Goal: Information Seeking & Learning: Learn about a topic

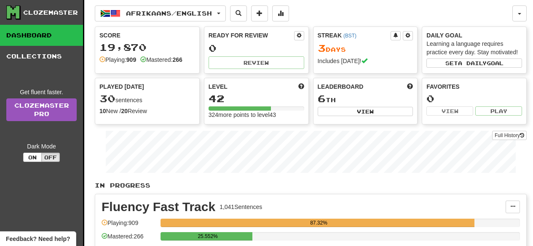
scroll to position [129, 0]
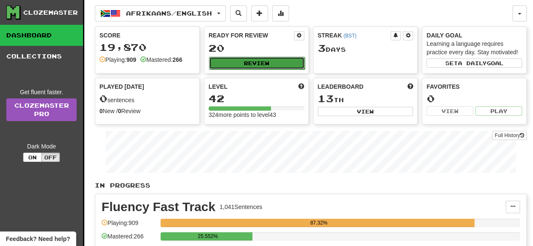
click at [257, 60] on button "Review" at bounding box center [257, 63] width 96 height 13
select select "**"
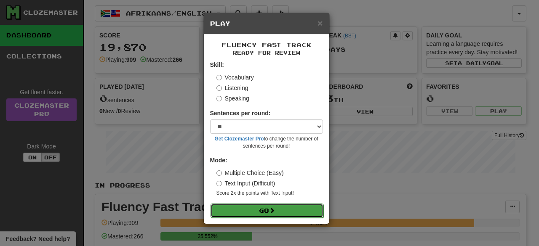
click at [292, 215] on button "Go" at bounding box center [267, 211] width 113 height 14
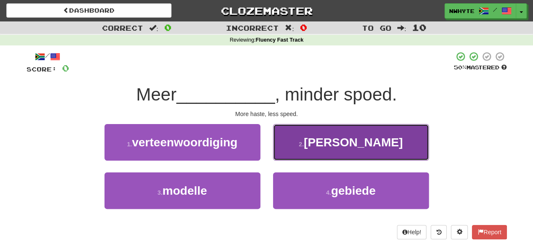
click at [350, 145] on span "haas" at bounding box center [353, 142] width 99 height 13
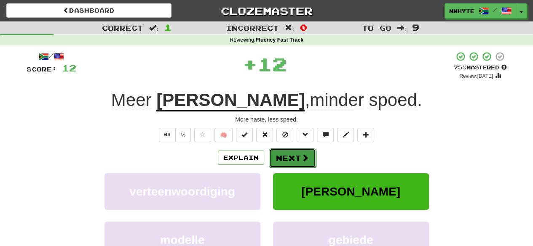
click at [291, 158] on button "Next" at bounding box center [292, 158] width 47 height 19
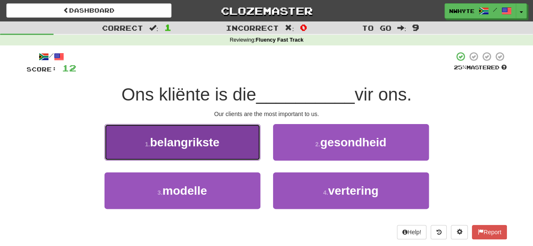
click at [235, 142] on button "1 . belangrikste" at bounding box center [182, 142] width 156 height 37
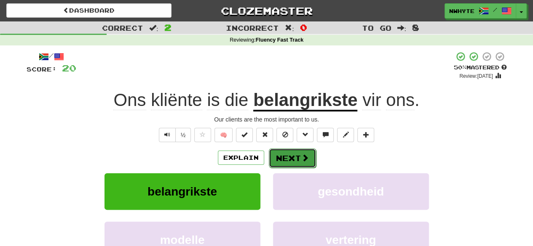
drag, startPoint x: 296, startPoint y: 162, endPoint x: 289, endPoint y: 162, distance: 6.8
click at [289, 162] on button "Next" at bounding box center [292, 158] width 47 height 19
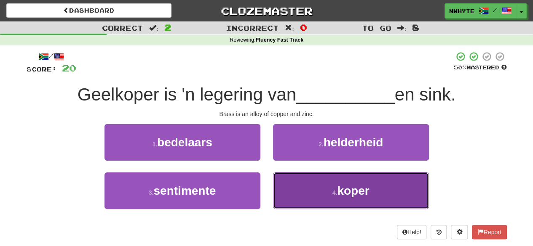
click at [366, 194] on span "koper" at bounding box center [353, 191] width 32 height 13
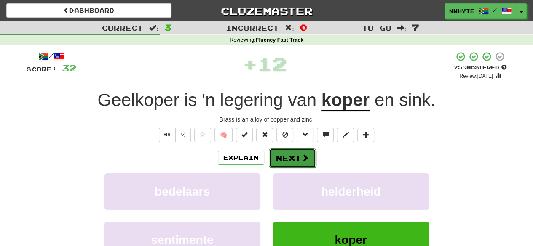
click at [290, 159] on button "Next" at bounding box center [292, 158] width 47 height 19
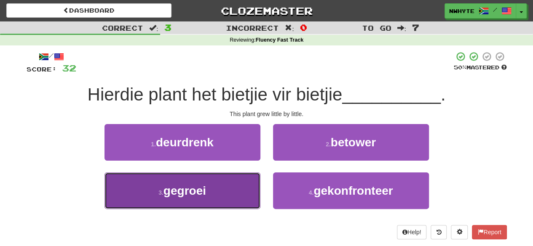
click at [234, 187] on button "3 . gegroei" at bounding box center [182, 191] width 156 height 37
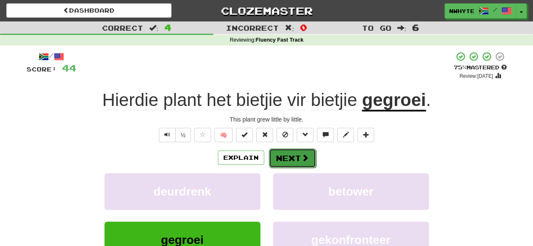
click at [292, 158] on button "Next" at bounding box center [292, 158] width 47 height 19
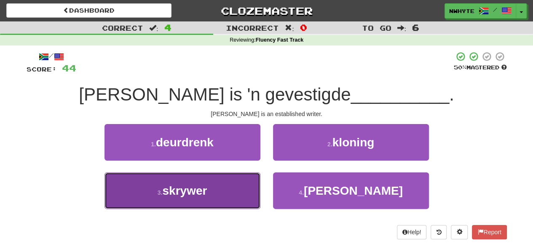
click at [203, 198] on button "3 . skrywer" at bounding box center [182, 191] width 156 height 37
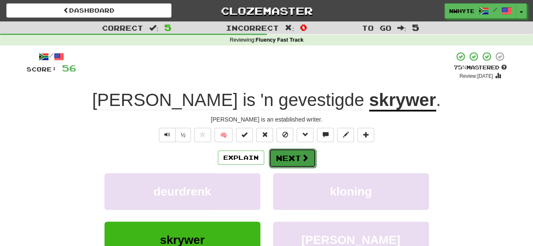
click at [304, 157] on span at bounding box center [305, 158] width 8 height 8
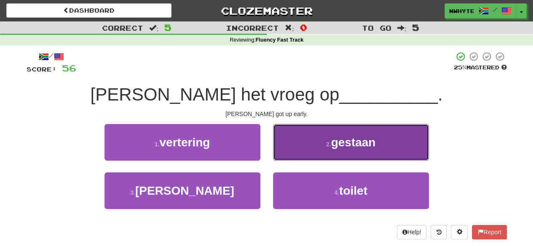
click at [332, 146] on span "gestaan" at bounding box center [353, 142] width 45 height 13
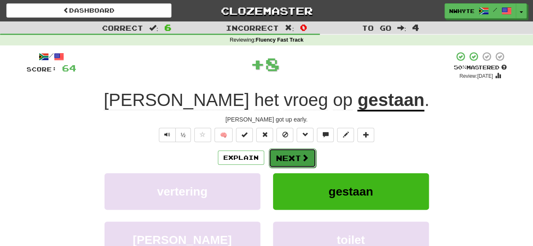
click at [293, 158] on button "Next" at bounding box center [292, 158] width 47 height 19
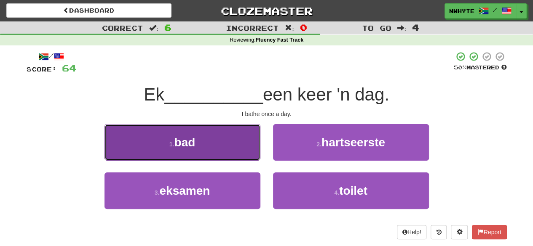
click at [230, 146] on button "1 . bad" at bounding box center [182, 142] width 156 height 37
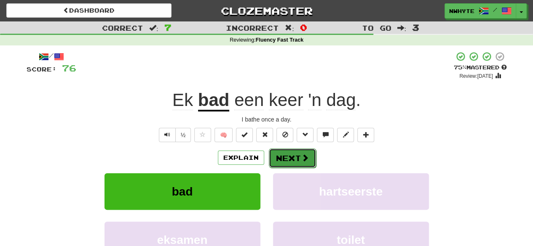
click at [289, 155] on button "Next" at bounding box center [292, 158] width 47 height 19
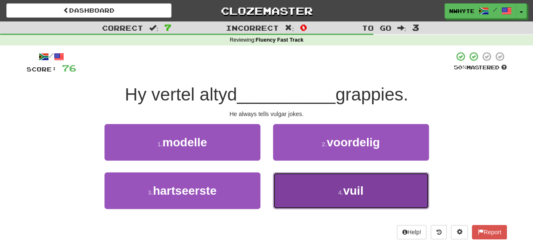
click at [361, 187] on span "vuil" at bounding box center [353, 191] width 20 height 13
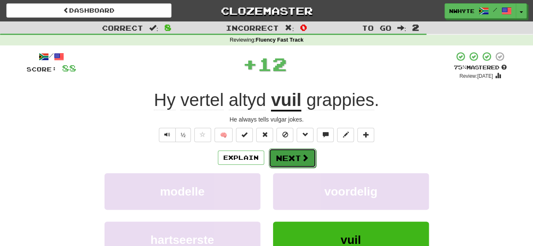
click at [297, 160] on button "Next" at bounding box center [292, 158] width 47 height 19
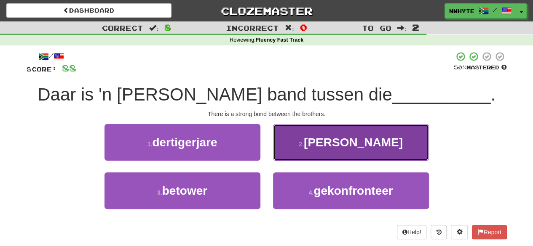
click at [355, 145] on span "broers" at bounding box center [353, 142] width 99 height 13
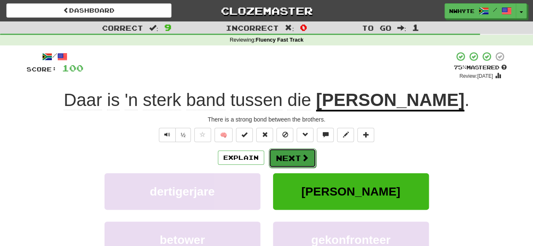
click at [294, 161] on button "Next" at bounding box center [292, 158] width 47 height 19
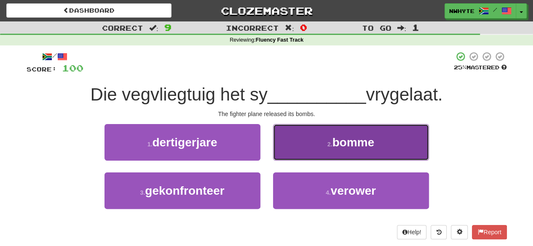
click at [377, 151] on button "2 . bomme" at bounding box center [351, 142] width 156 height 37
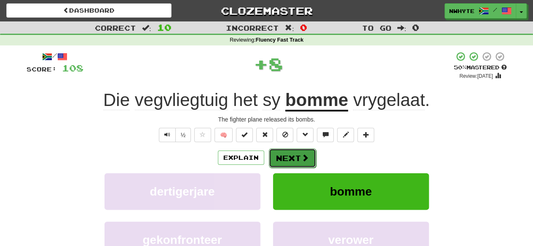
click at [288, 155] on button "Next" at bounding box center [292, 158] width 47 height 19
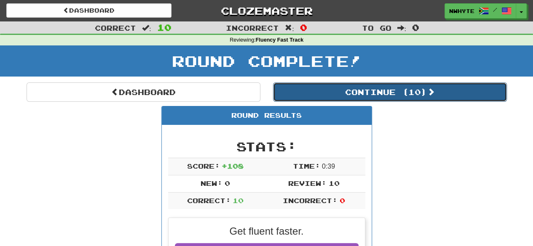
click at [402, 90] on button "Continue ( 10 )" at bounding box center [390, 92] width 234 height 19
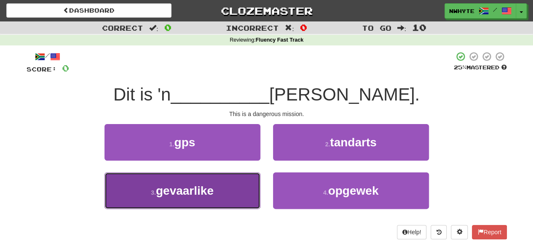
click at [223, 187] on button "3 . gevaarlike" at bounding box center [182, 191] width 156 height 37
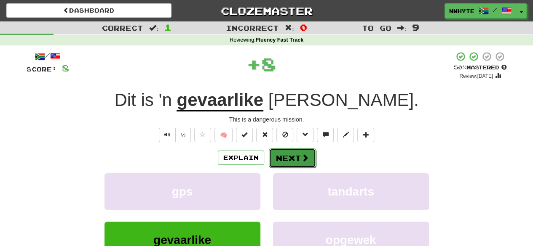
click at [286, 163] on button "Next" at bounding box center [292, 158] width 47 height 19
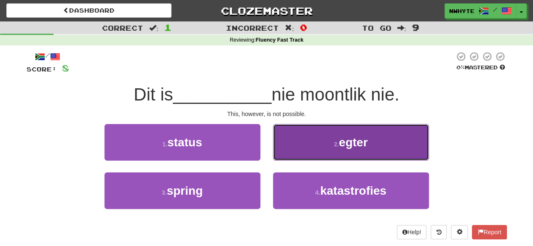
click at [370, 143] on button "2 . egter" at bounding box center [351, 142] width 156 height 37
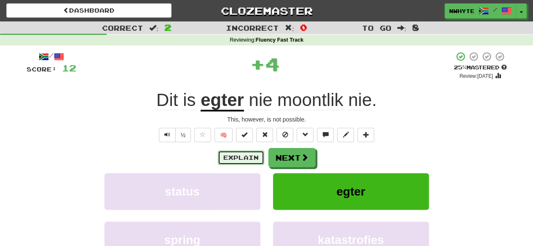
click at [256, 159] on button "Explain" at bounding box center [241, 158] width 46 height 14
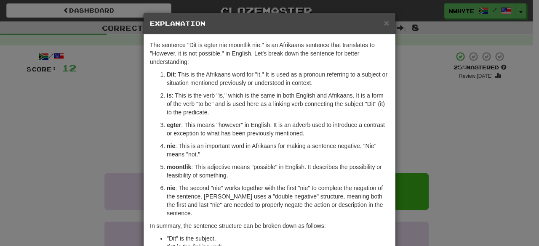
click at [415, 129] on div "× Explanation The sentence "Dit is egter nie moontlik nie." is an Afrikaans sen…" at bounding box center [269, 123] width 539 height 246
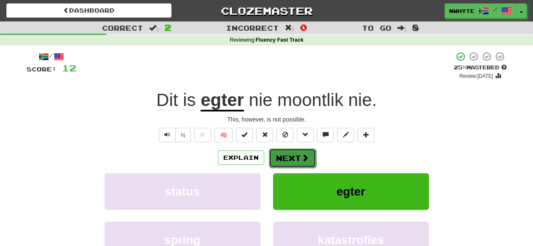
click at [306, 163] on button "Next" at bounding box center [292, 158] width 47 height 19
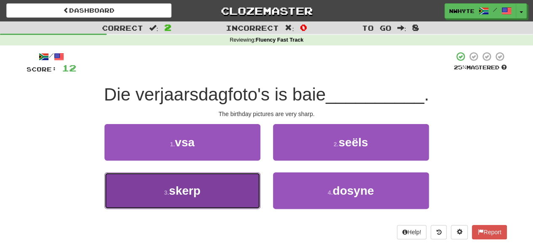
click at [219, 193] on button "3 . skerp" at bounding box center [182, 191] width 156 height 37
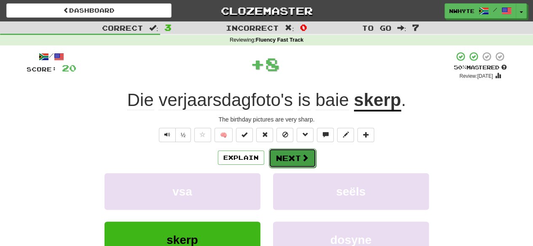
click at [302, 157] on span at bounding box center [305, 158] width 8 height 8
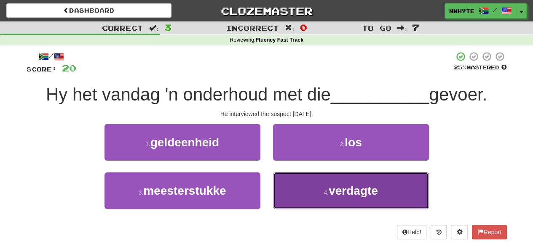
click at [307, 187] on button "4 . verdagte" at bounding box center [351, 191] width 156 height 37
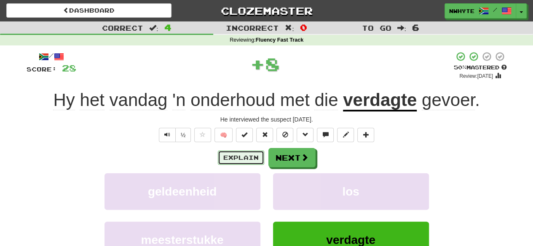
click at [245, 161] on button "Explain" at bounding box center [241, 158] width 46 height 14
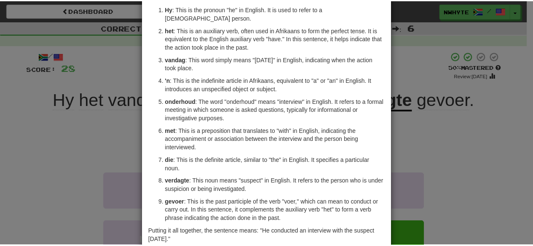
scroll to position [62, 0]
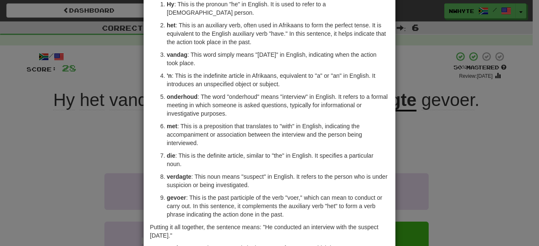
click at [441, 122] on div "× Explanation Certainly! Let's break down the sentence "Hy het vandag 'n onderh…" at bounding box center [269, 123] width 539 height 246
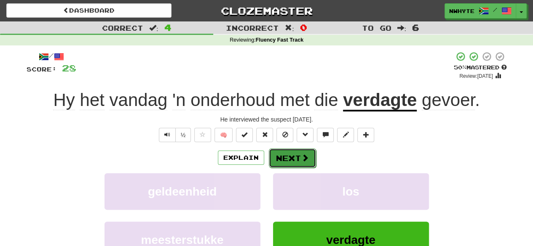
click at [292, 156] on button "Next" at bounding box center [292, 158] width 47 height 19
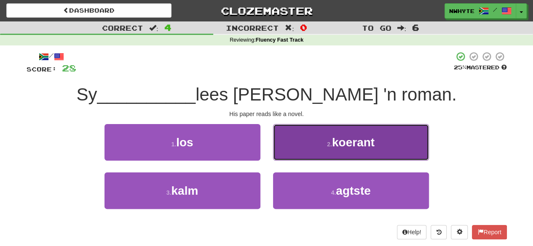
drag, startPoint x: 327, startPoint y: 141, endPoint x: 304, endPoint y: 141, distance: 22.8
click at [304, 141] on button "2 . koerant" at bounding box center [351, 142] width 156 height 37
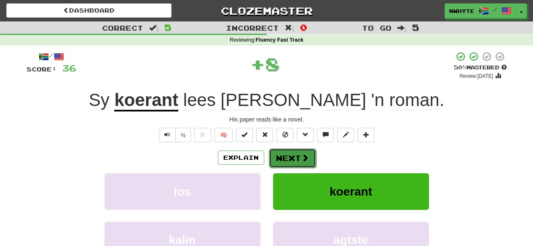
click at [284, 155] on button "Next" at bounding box center [292, 158] width 47 height 19
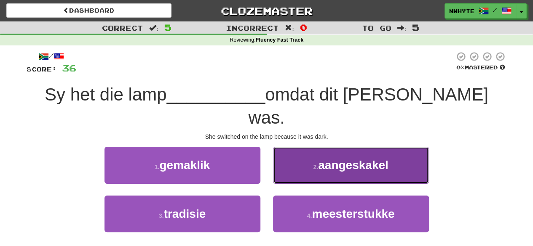
click at [292, 147] on button "2 . aangeskakel" at bounding box center [351, 165] width 156 height 37
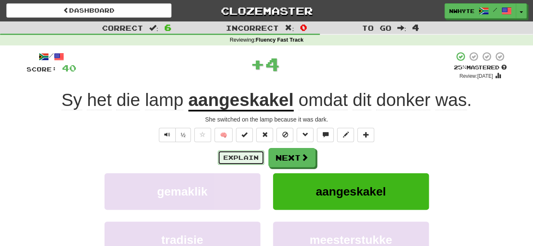
click at [243, 156] on button "Explain" at bounding box center [241, 158] width 46 height 14
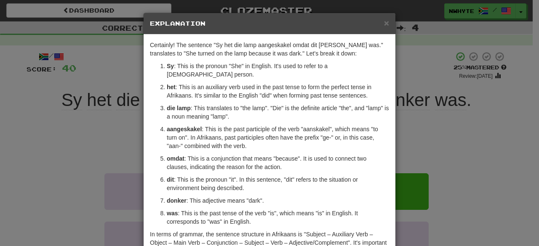
click at [416, 130] on div "× Explanation Certainly! The sentence "Sy het die lamp aangeskakel omdat dit do…" at bounding box center [269, 123] width 539 height 246
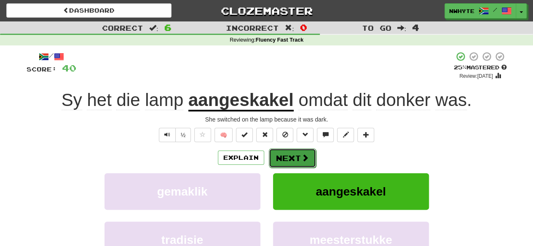
click at [292, 158] on button "Next" at bounding box center [292, 158] width 47 height 19
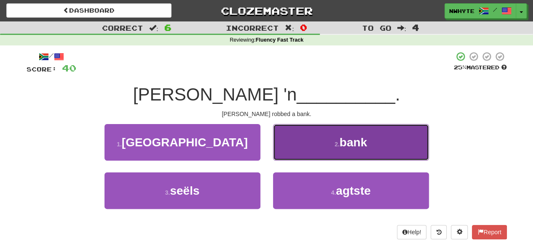
click at [370, 140] on button "2 . bank" at bounding box center [351, 142] width 156 height 37
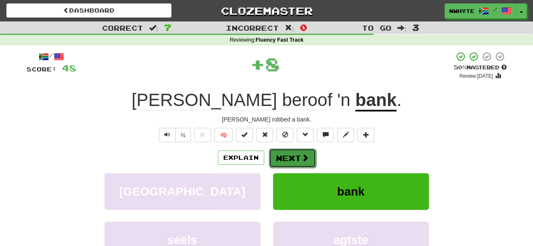
click at [295, 156] on button "Next" at bounding box center [292, 158] width 47 height 19
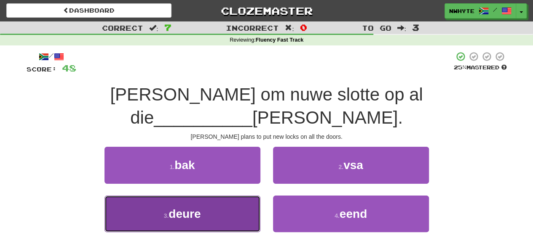
click at [223, 196] on button "3 . deure" at bounding box center [182, 214] width 156 height 37
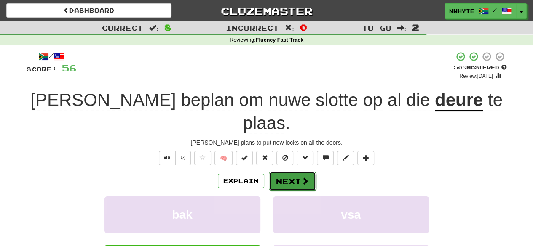
click at [300, 172] on button "Next" at bounding box center [292, 181] width 47 height 19
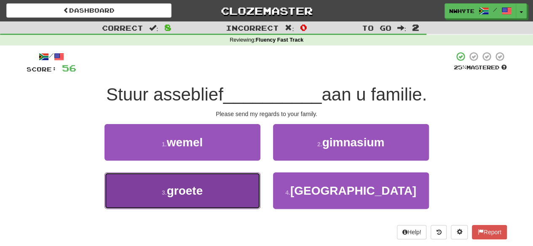
click at [233, 191] on button "3 . groete" at bounding box center [182, 191] width 156 height 37
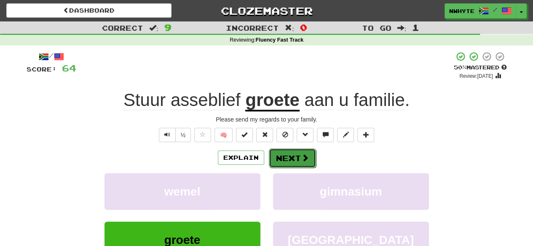
click at [313, 159] on button "Next" at bounding box center [292, 158] width 47 height 19
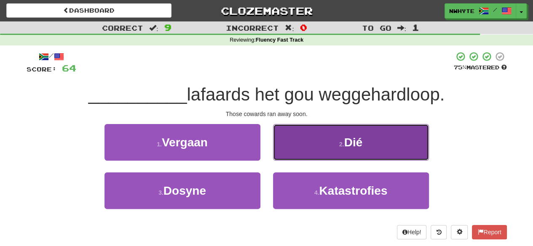
click at [392, 146] on button "2 . Dié" at bounding box center [351, 142] width 156 height 37
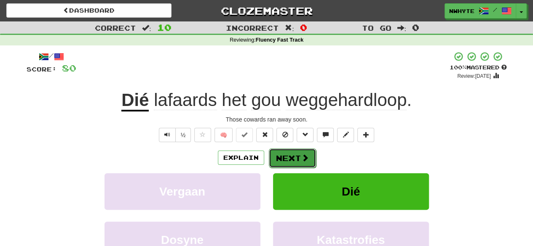
click at [298, 152] on button "Next" at bounding box center [292, 158] width 47 height 19
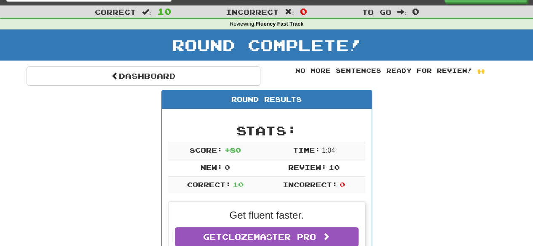
scroll to position [7, 0]
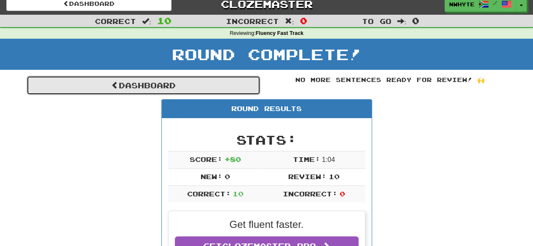
click at [190, 88] on link "Dashboard" at bounding box center [144, 85] width 234 height 19
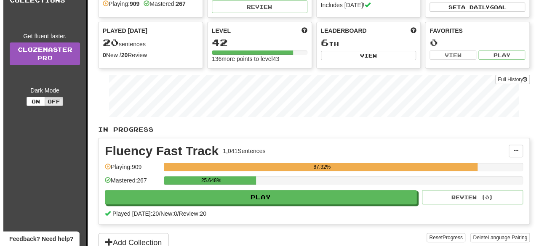
scroll to position [56, 0]
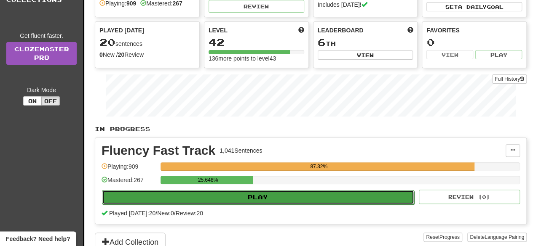
click at [337, 198] on button "Play" at bounding box center [258, 197] width 312 height 14
select select "**"
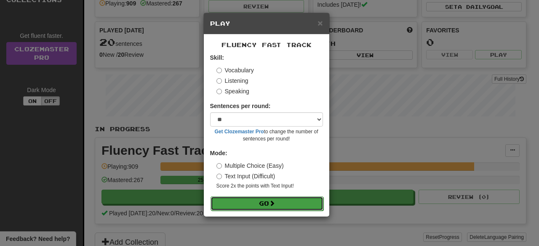
click at [292, 206] on button "Go" at bounding box center [267, 204] width 113 height 14
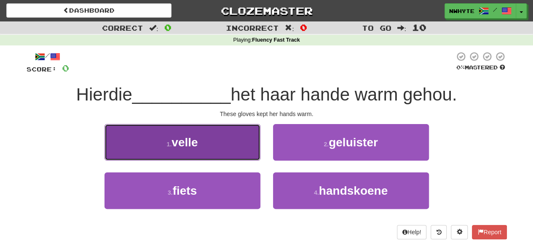
click at [224, 145] on button "1 . velle" at bounding box center [182, 142] width 156 height 37
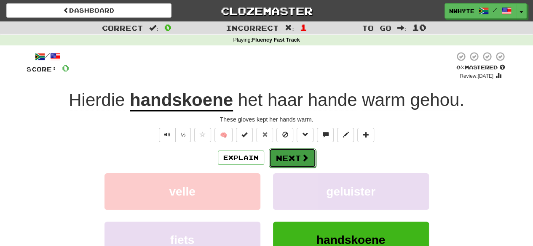
click at [287, 156] on button "Next" at bounding box center [292, 158] width 47 height 19
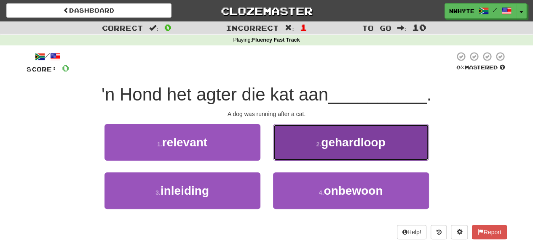
click at [370, 144] on span "gehardloop" at bounding box center [353, 142] width 64 height 13
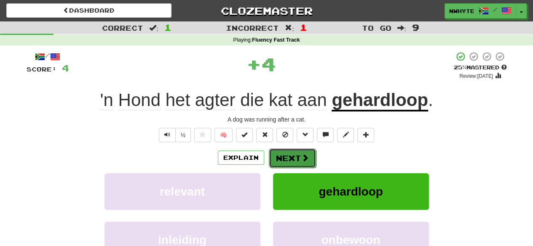
click at [288, 157] on button "Next" at bounding box center [292, 158] width 47 height 19
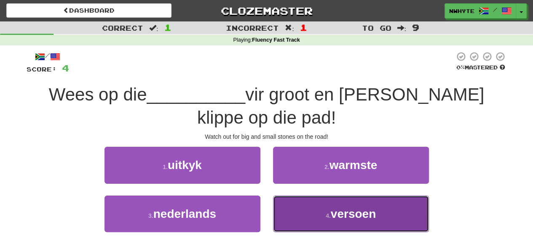
click at [369, 196] on button "4 . versoen" at bounding box center [351, 214] width 156 height 37
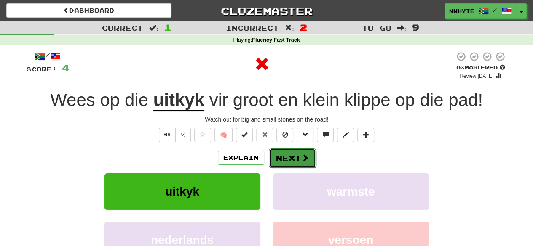
click at [293, 150] on button "Next" at bounding box center [292, 158] width 47 height 19
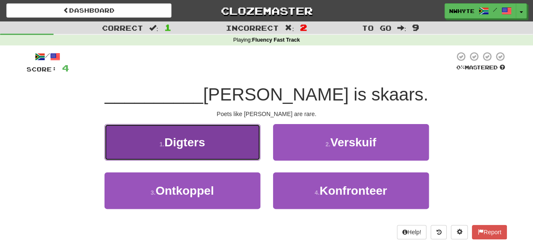
click at [233, 144] on button "1 . Digters" at bounding box center [182, 142] width 156 height 37
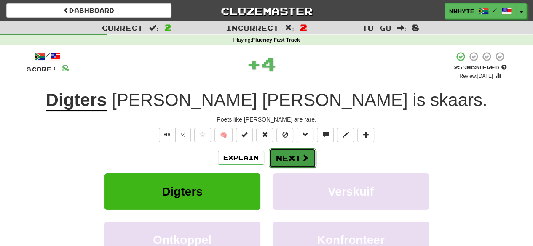
click at [293, 155] on button "Next" at bounding box center [292, 158] width 47 height 19
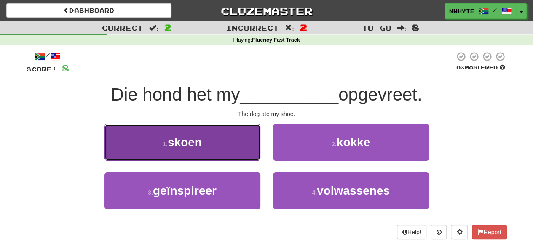
click at [215, 150] on button "1 . skoen" at bounding box center [182, 142] width 156 height 37
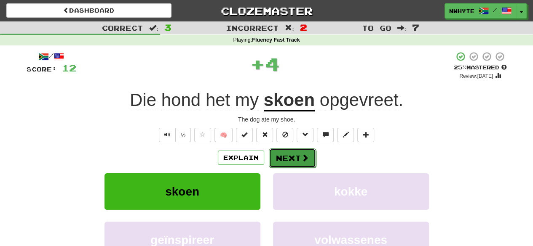
click at [305, 157] on span at bounding box center [305, 158] width 8 height 8
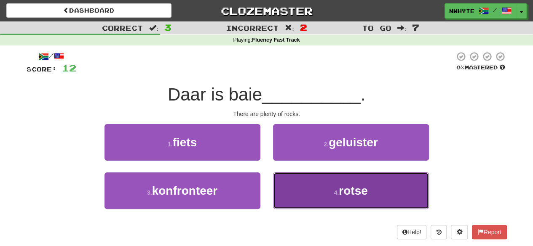
click at [303, 187] on button "4 . rotse" at bounding box center [351, 191] width 156 height 37
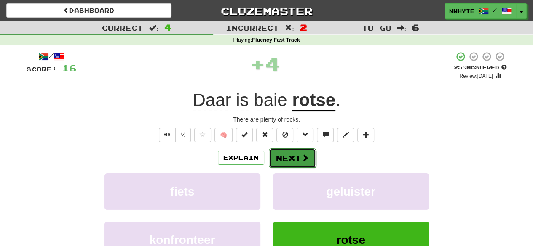
click at [288, 157] on button "Next" at bounding box center [292, 158] width 47 height 19
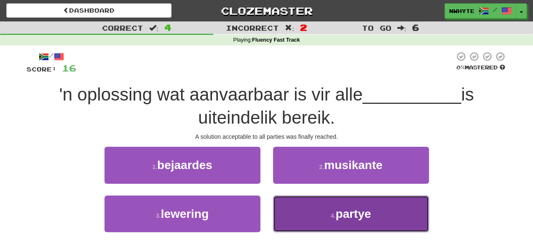
click at [385, 212] on button "4 . partye" at bounding box center [351, 214] width 156 height 37
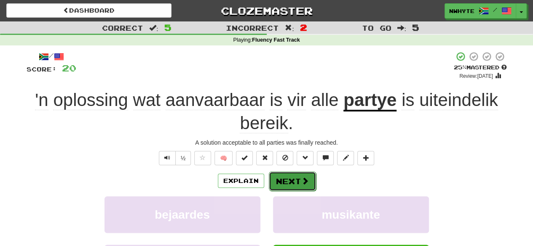
click at [307, 174] on button "Next" at bounding box center [292, 181] width 47 height 19
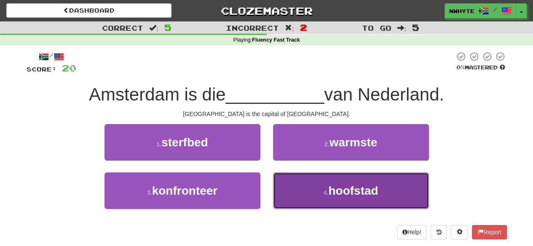
click at [343, 187] on span "hoofstad" at bounding box center [353, 191] width 50 height 13
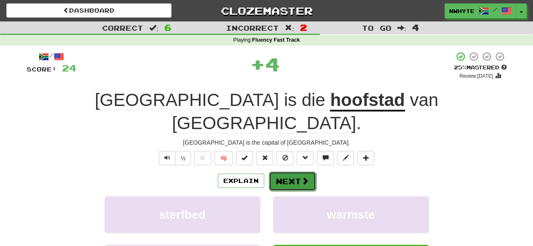
click at [295, 172] on button "Next" at bounding box center [292, 181] width 47 height 19
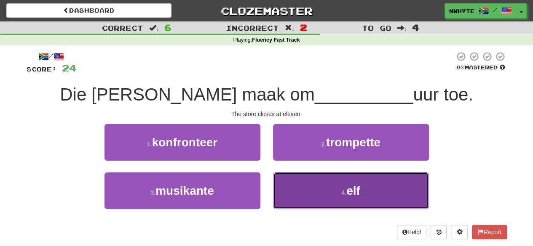
click at [384, 182] on button "4 . elf" at bounding box center [351, 191] width 156 height 37
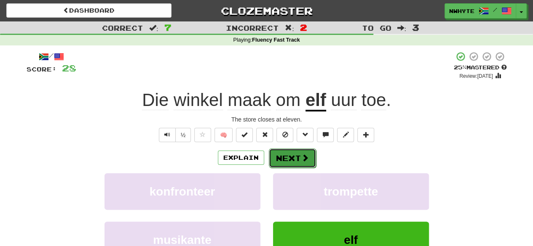
click at [289, 152] on button "Next" at bounding box center [292, 158] width 47 height 19
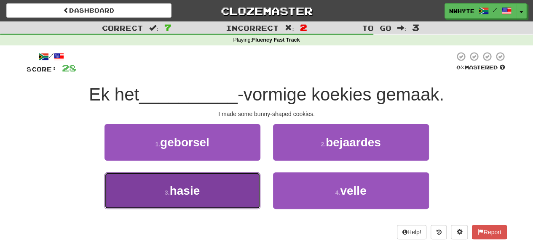
click at [206, 193] on button "3 . hasie" at bounding box center [182, 191] width 156 height 37
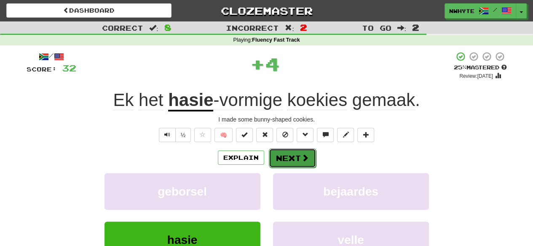
click at [303, 154] on span at bounding box center [305, 158] width 8 height 8
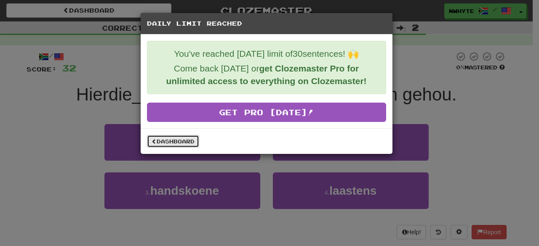
click at [173, 142] on link "Dashboard" at bounding box center [173, 141] width 52 height 13
